Goal: Information Seeking & Learning: Learn about a topic

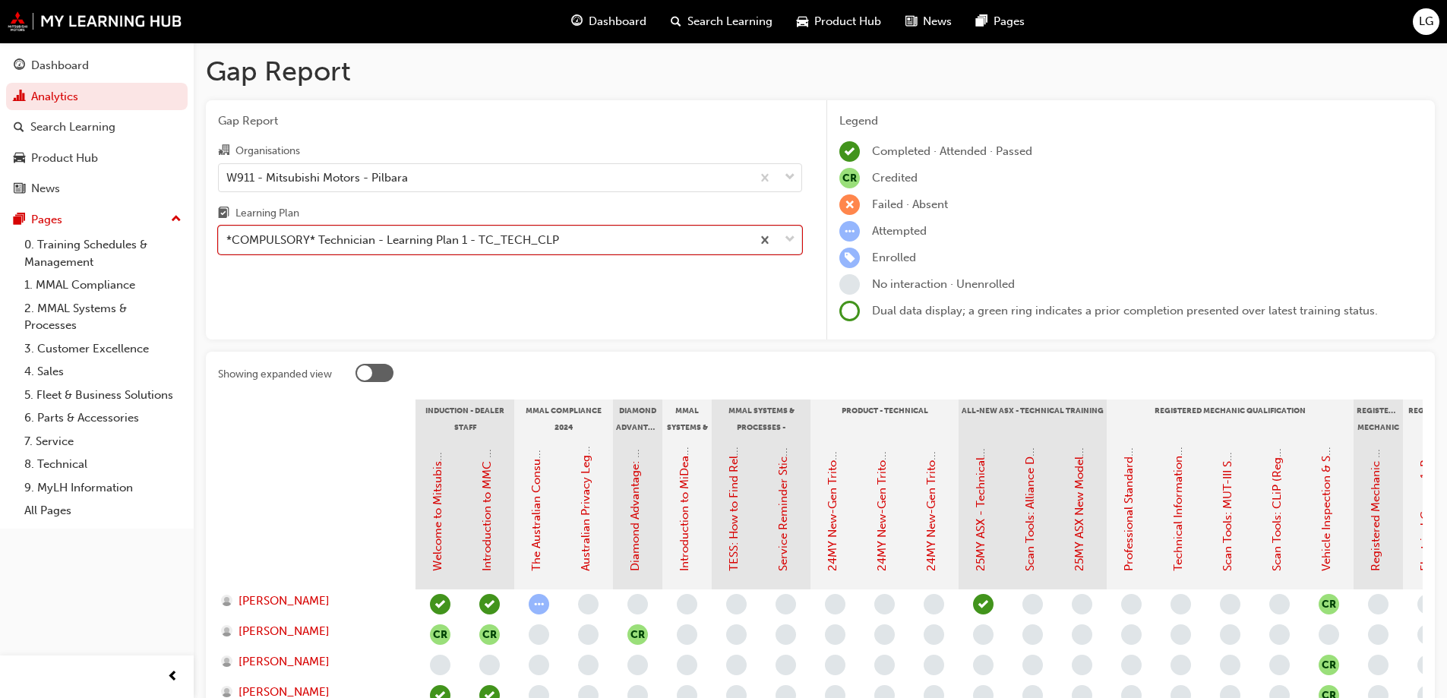
scroll to position [152, 0]
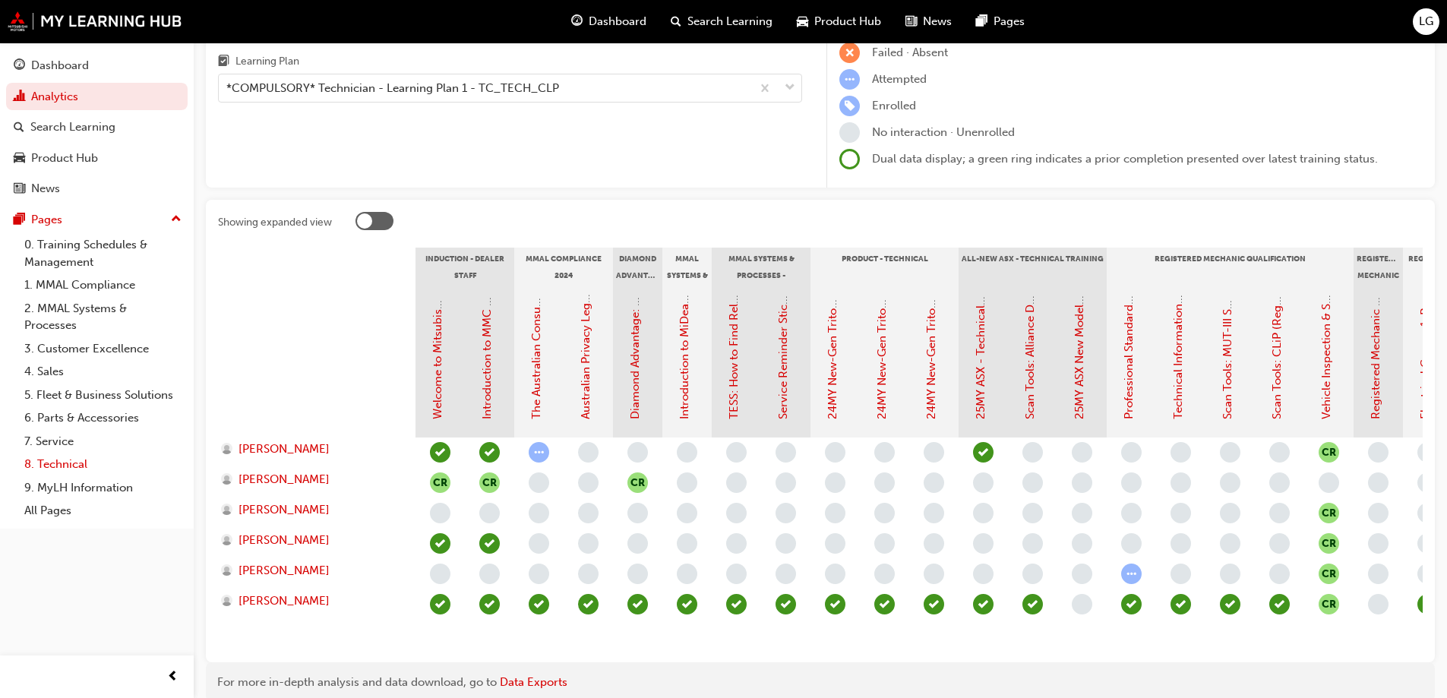
click at [67, 462] on link "8. Technical" at bounding box center [102, 465] width 169 height 24
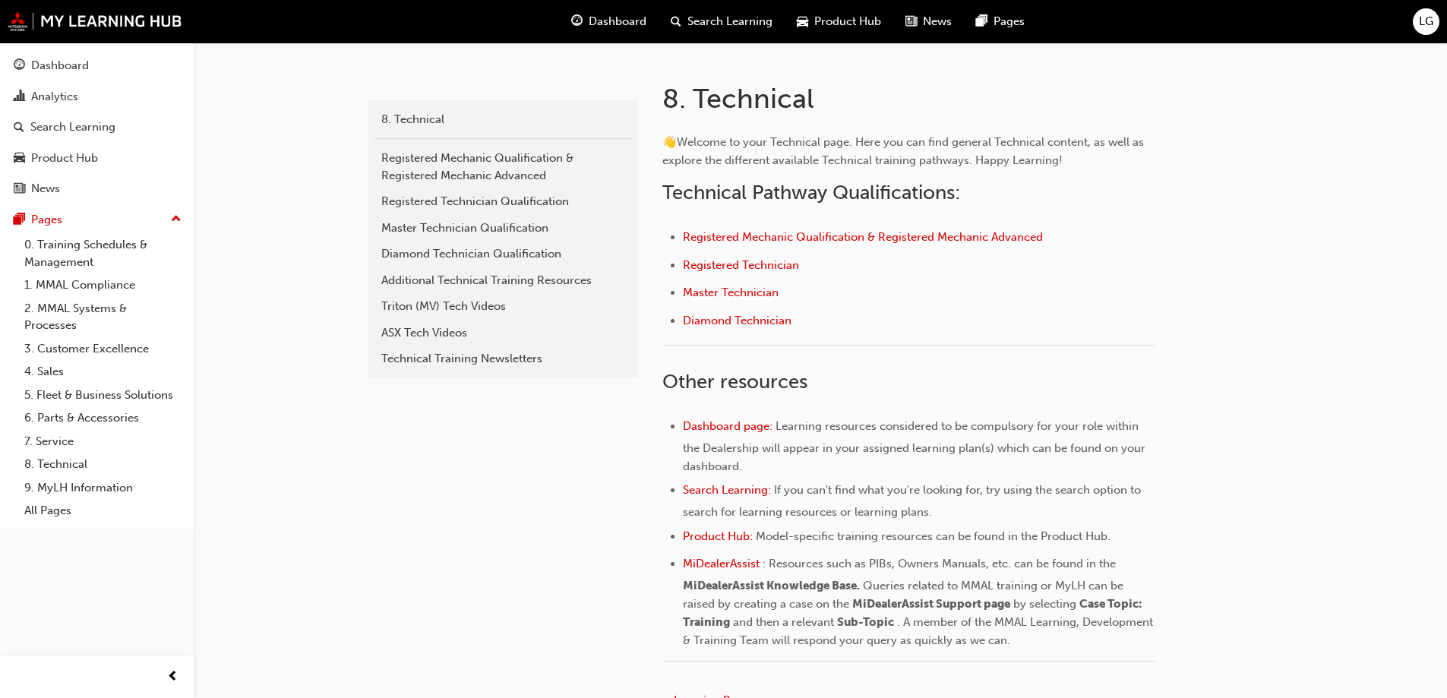
scroll to position [304, 0]
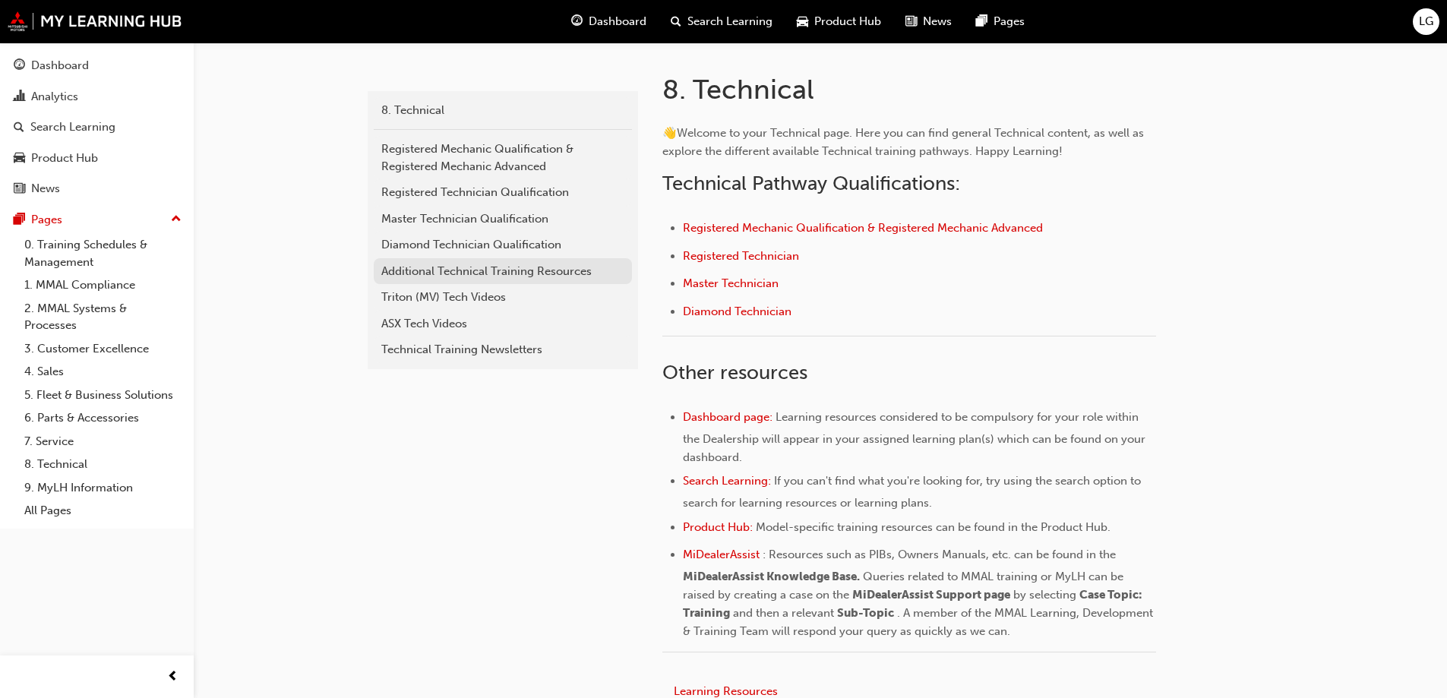
click at [447, 267] on div "Additional Technical Training Resources" at bounding box center [502, 271] width 243 height 17
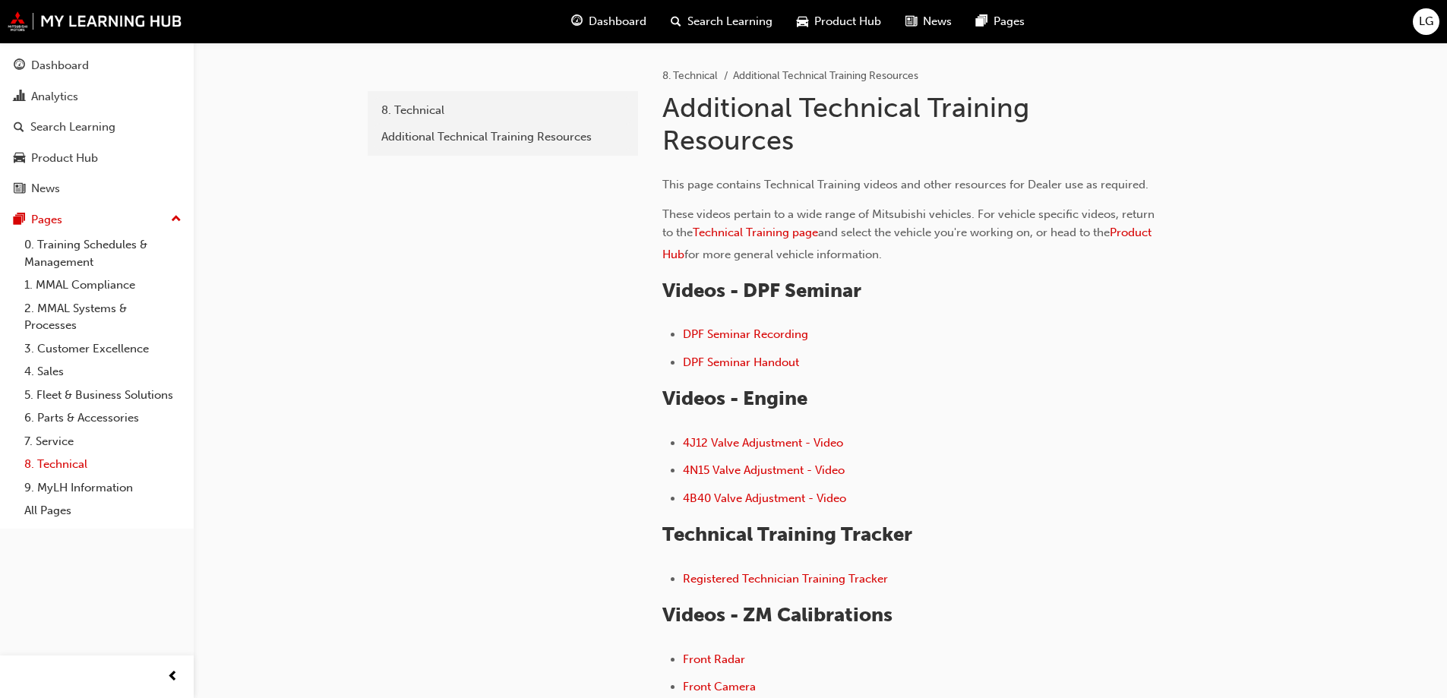
click at [45, 467] on link "8. Technical" at bounding box center [102, 465] width 169 height 24
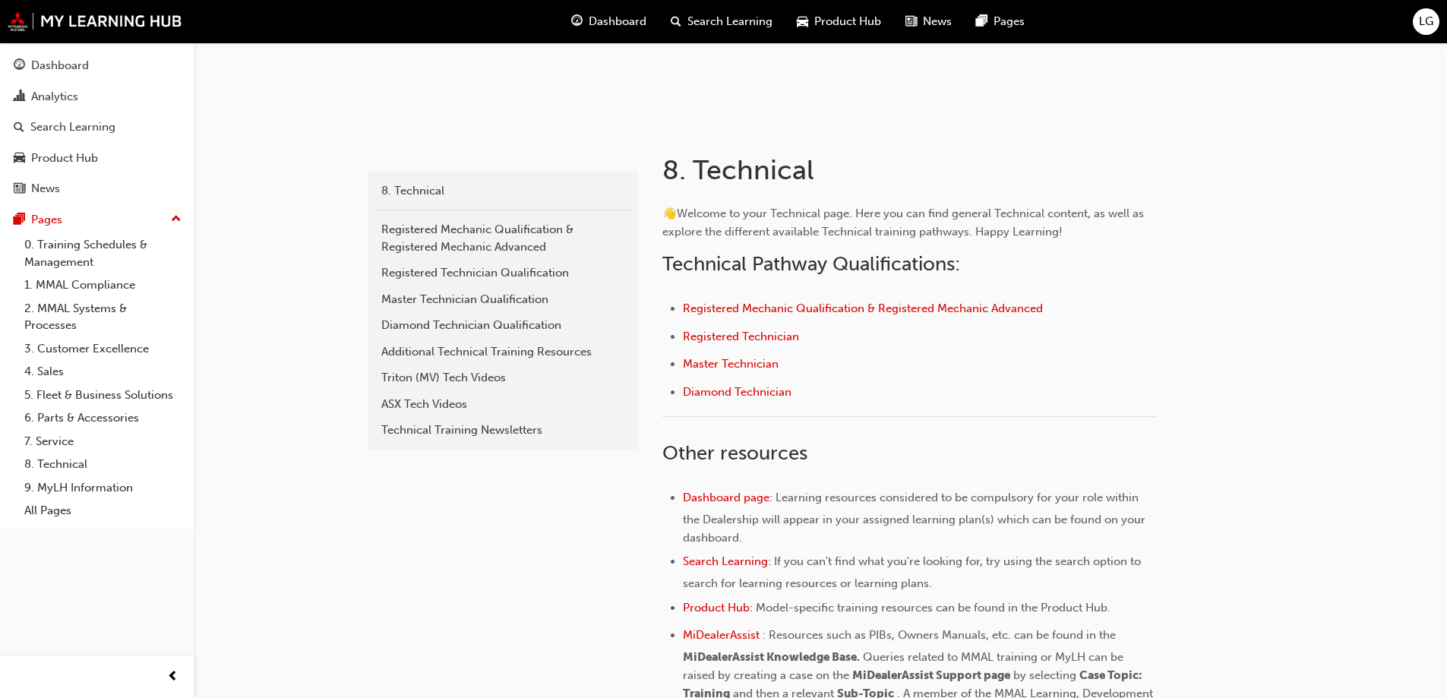
scroll to position [228, 0]
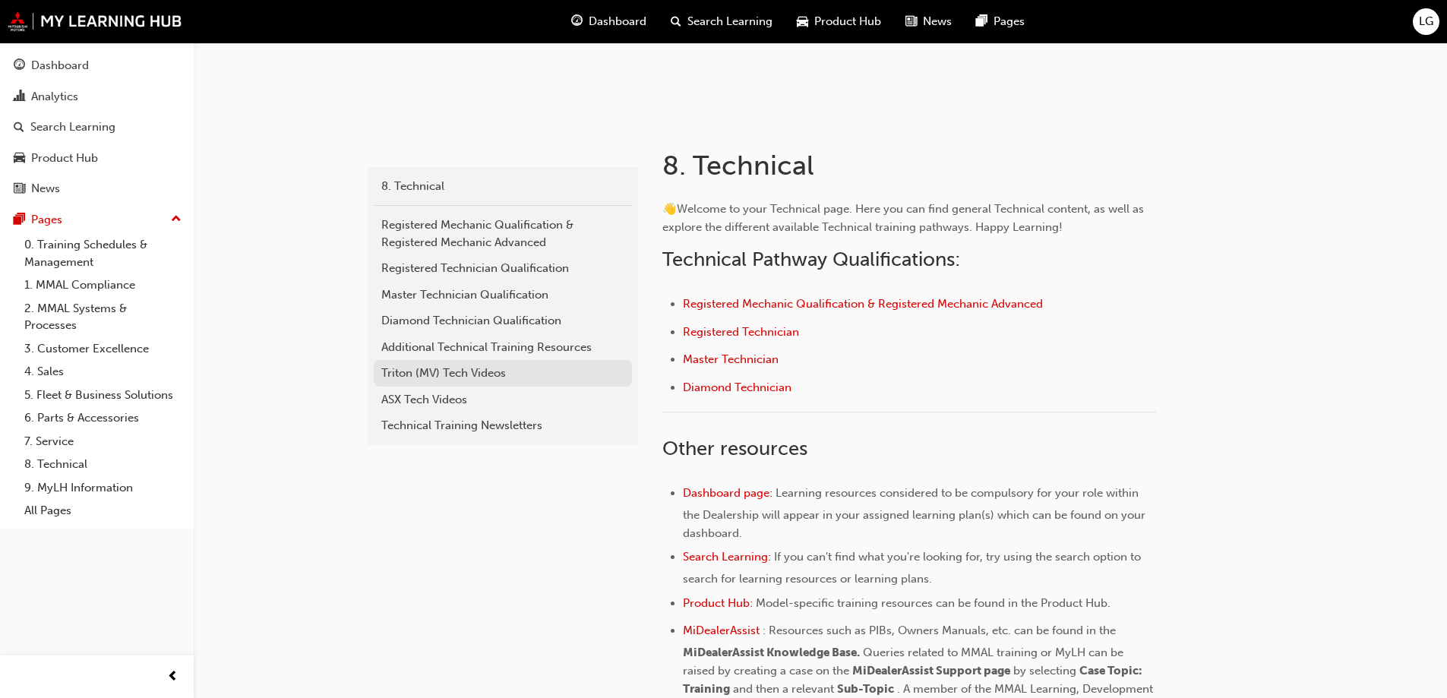
click at [444, 374] on div "Triton (MV) Tech Videos" at bounding box center [502, 373] width 243 height 17
